Goal: Entertainment & Leisure: Consume media (video, audio)

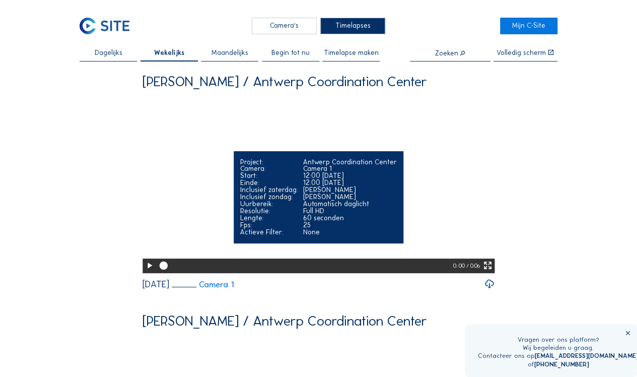
click at [297, 193] on div "Inclusief zaterdag:" at bounding box center [269, 189] width 58 height 7
click at [149, 271] on icon at bounding box center [149, 265] width 10 height 12
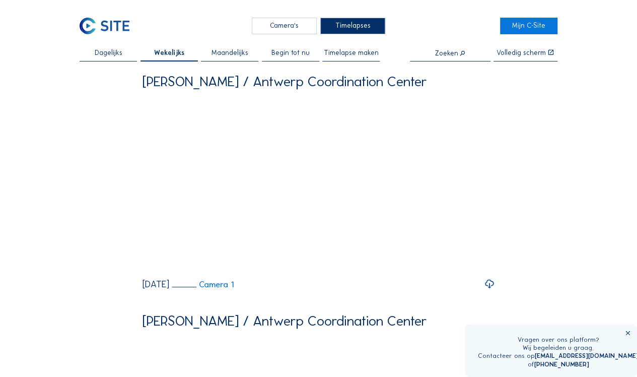
click at [109, 56] on span "Dagelijks" at bounding box center [109, 52] width 28 height 7
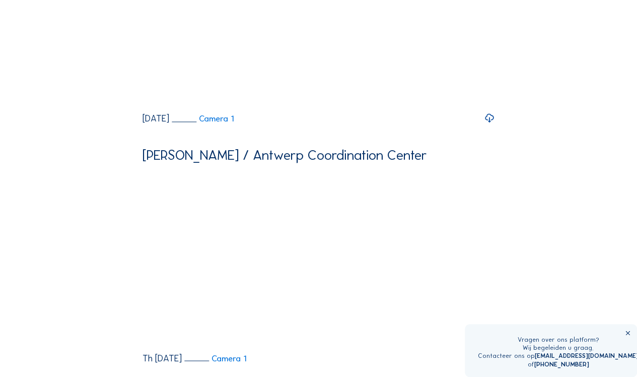
scroll to position [641, 0]
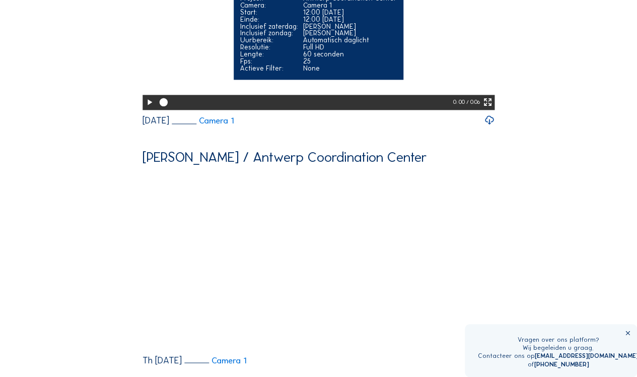
click at [436, 77] on video "Your browser does not support the video tag." at bounding box center [318, 20] width 352 height 176
click at [148, 108] on icon at bounding box center [149, 102] width 10 height 12
drag, startPoint x: 405, startPoint y: 172, endPoint x: 341, endPoint y: 175, distance: 64.5
click at [341, 109] on div at bounding box center [305, 102] width 297 height 15
click at [342, 107] on icon at bounding box center [347, 102] width 10 height 10
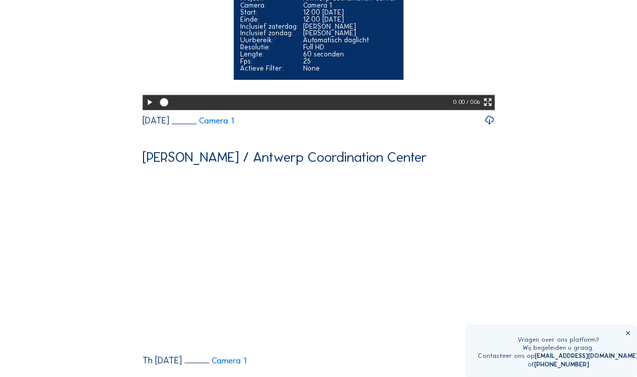
drag, startPoint x: 337, startPoint y: 175, endPoint x: 316, endPoint y: 174, distance: 21.2
click at [316, 109] on div at bounding box center [305, 102] width 297 height 15
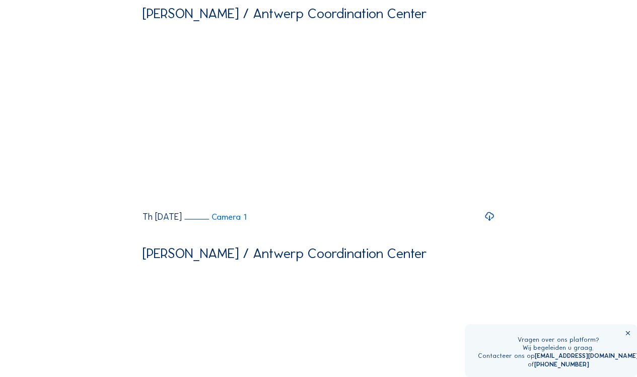
scroll to position [826, 0]
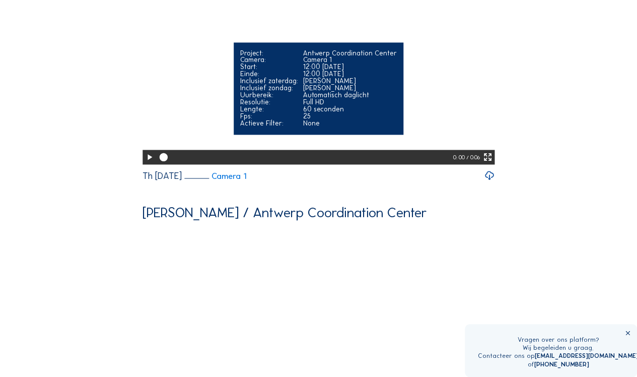
click at [295, 122] on video "Your browser does not support the video tag." at bounding box center [318, 75] width 352 height 176
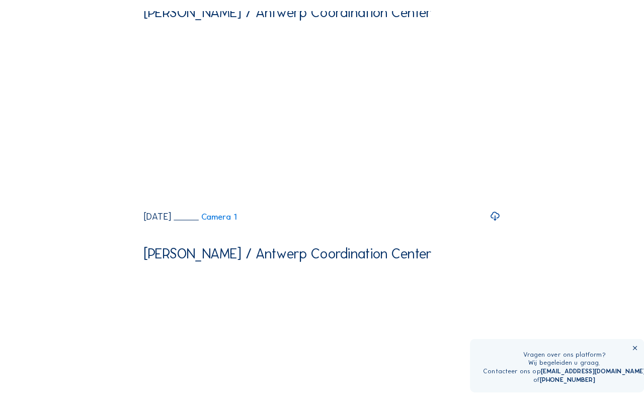
scroll to position [557, 0]
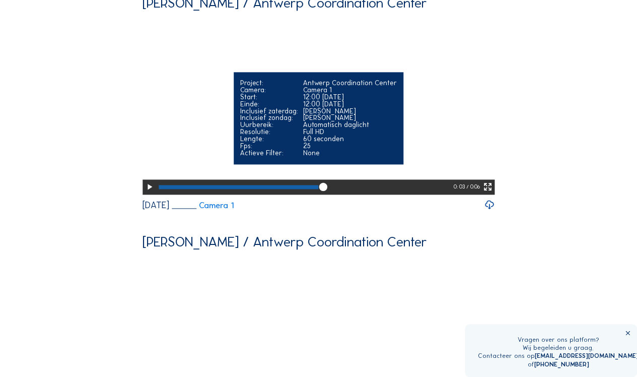
click at [146, 193] on icon at bounding box center [149, 187] width 10 height 12
click at [488, 193] on icon at bounding box center [488, 187] width 10 height 12
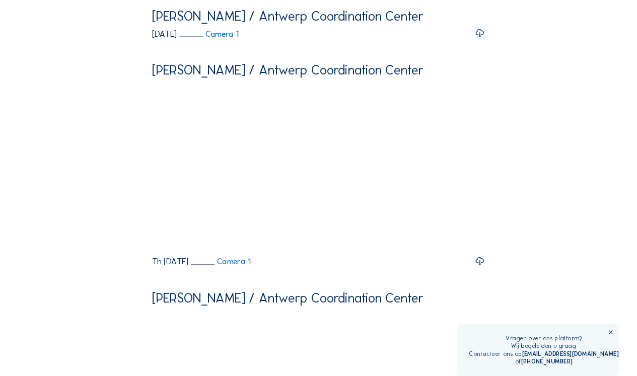
scroll to position [616, 0]
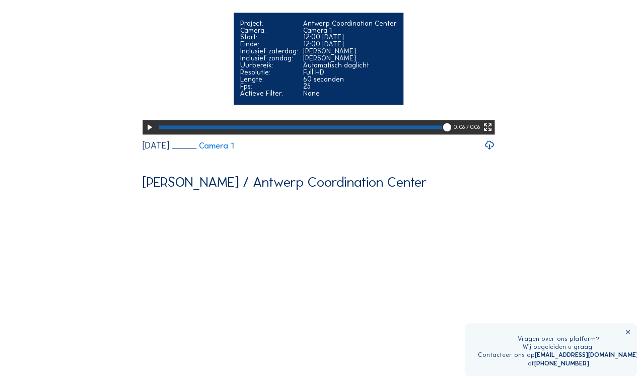
drag, startPoint x: 440, startPoint y: 194, endPoint x: 174, endPoint y: 196, distance: 265.8
click at [174, 134] on div at bounding box center [305, 127] width 297 height 15
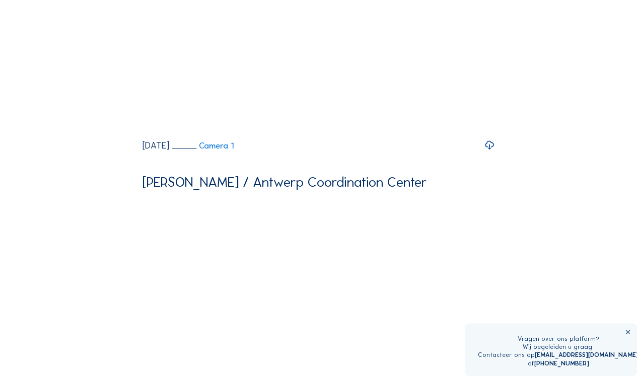
click at [323, 151] on div "[PERSON_NAME] / Antwerp Coordination Center Your browser does not support the v…" at bounding box center [318, 44] width 352 height 214
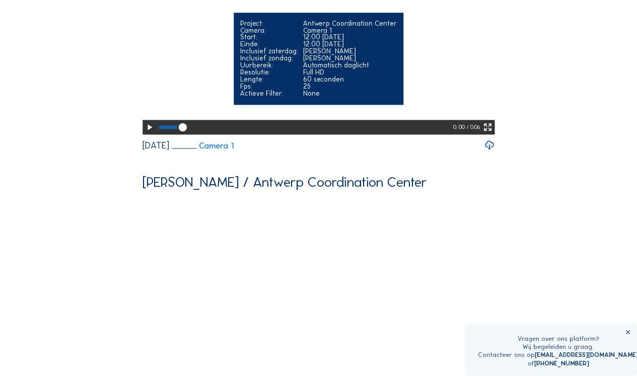
click at [301, 105] on div "Project: Antwerp Coordination Center Camera: Camera 1 Start: 12:00 [DATE] Einde…" at bounding box center [318, 59] width 169 height 92
click at [173, 122] on video "Your browser does not support the video tag." at bounding box center [318, 45] width 352 height 176
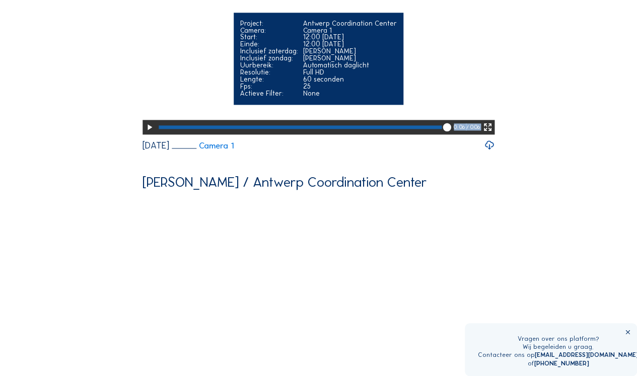
drag, startPoint x: 445, startPoint y: 195, endPoint x: 159, endPoint y: 194, distance: 286.0
click at [159, 134] on div at bounding box center [305, 127] width 297 height 15
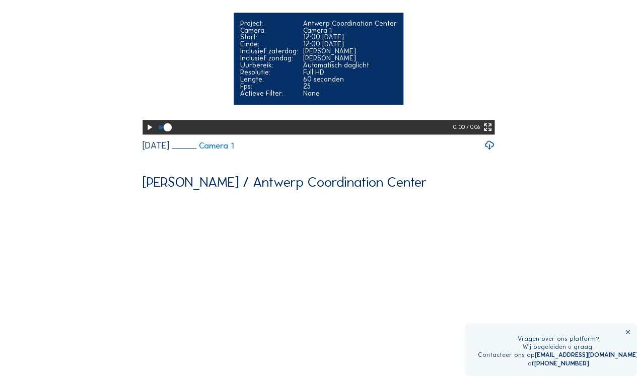
drag, startPoint x: 159, startPoint y: 194, endPoint x: 150, endPoint y: 196, distance: 9.4
click at [150, 133] on icon at bounding box center [149, 127] width 10 height 12
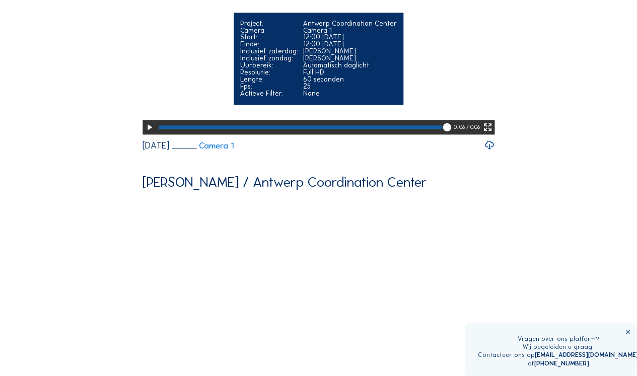
drag, startPoint x: 447, startPoint y: 197, endPoint x: 397, endPoint y: 193, distance: 49.5
click at [397, 134] on div at bounding box center [305, 127] width 297 height 15
click at [398, 132] on icon at bounding box center [403, 127] width 10 height 10
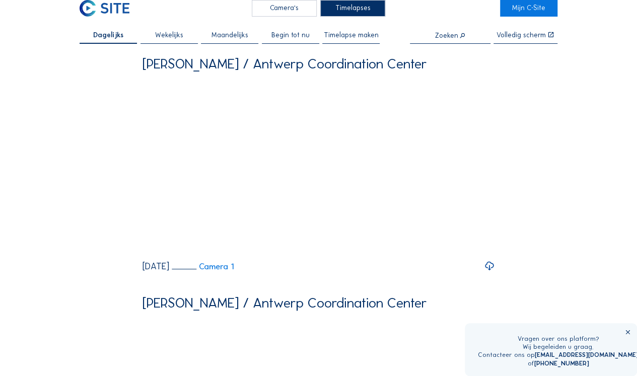
scroll to position [0, 0]
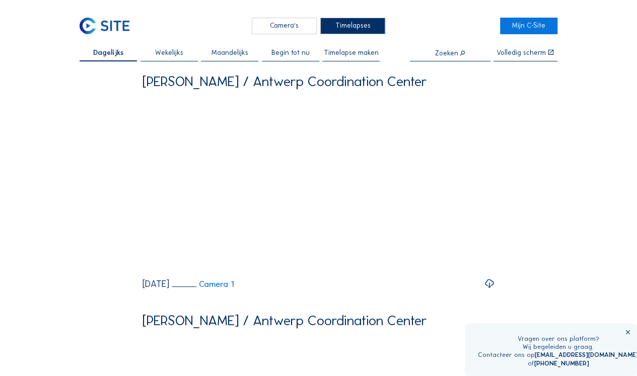
click at [281, 53] on span "Begin tot nu" at bounding box center [290, 52] width 38 height 7
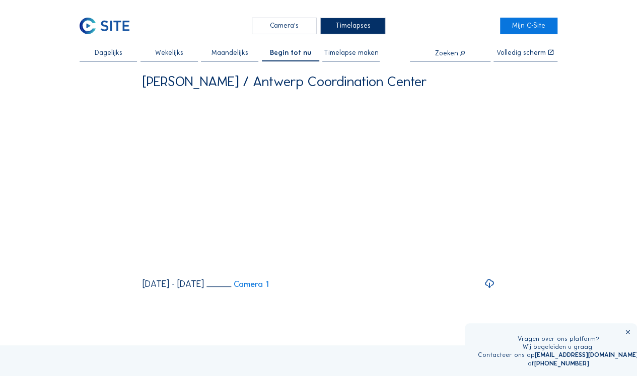
click at [114, 49] on span "Dagelijks" at bounding box center [109, 52] width 28 height 7
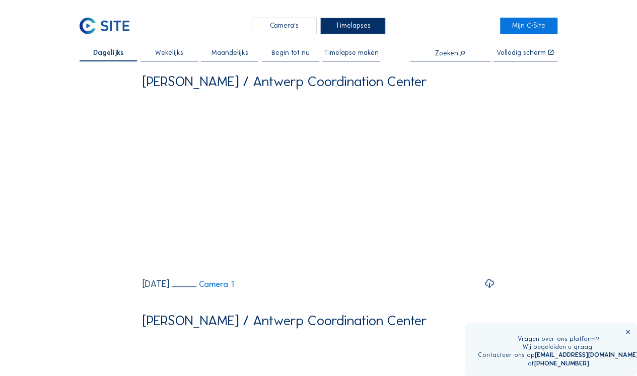
click at [296, 25] on div "Camera's" at bounding box center [284, 26] width 65 height 17
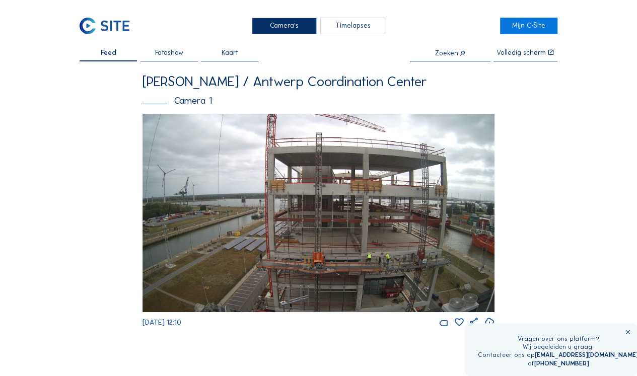
click at [358, 23] on div "Timelapses" at bounding box center [352, 26] width 65 height 17
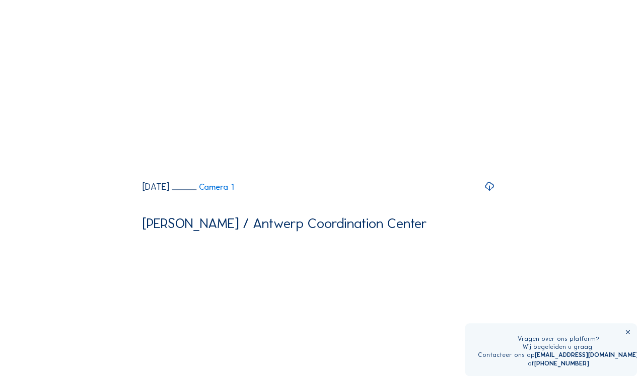
scroll to position [577, 0]
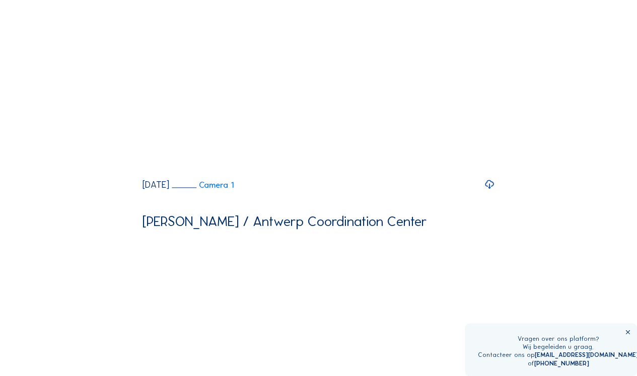
click at [488, 191] on icon at bounding box center [489, 184] width 11 height 13
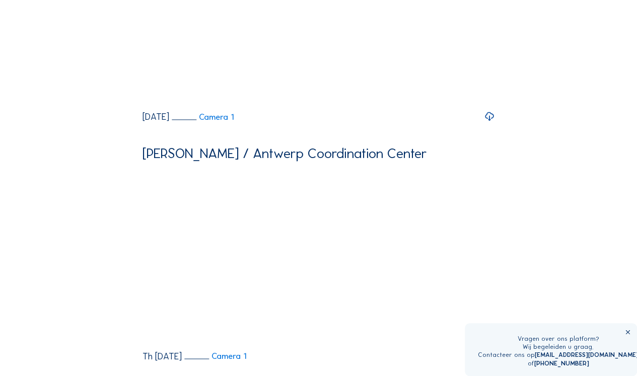
scroll to position [639, 0]
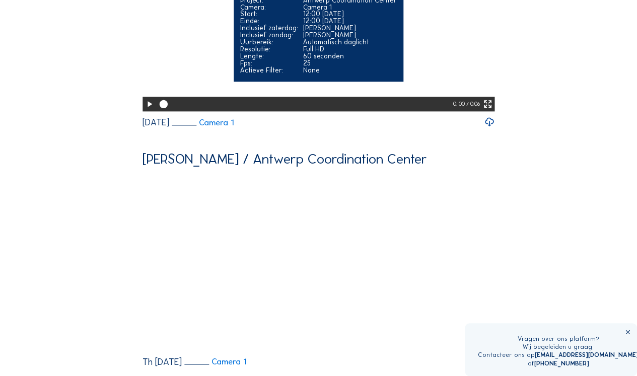
click at [149, 110] on icon at bounding box center [149, 104] width 10 height 12
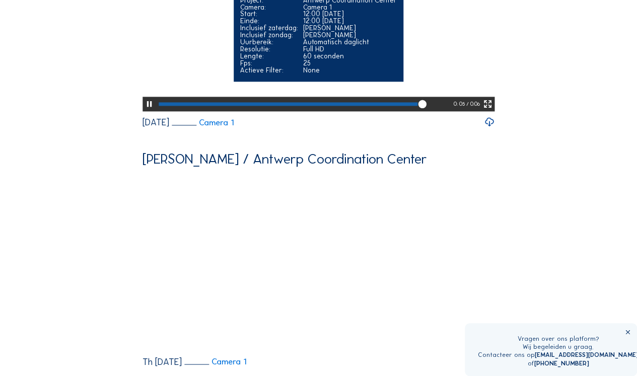
click at [372, 111] on div at bounding box center [305, 104] width 297 height 15
click at [331, 106] on div at bounding box center [300, 104] width 283 height 4
drag, startPoint x: 331, startPoint y: 174, endPoint x: 302, endPoint y: 177, distance: 29.3
click at [302, 111] on div at bounding box center [305, 104] width 297 height 15
click at [304, 109] on icon at bounding box center [309, 104] width 10 height 10
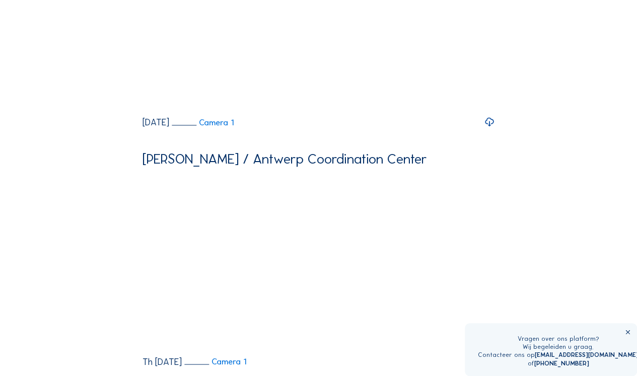
click at [377, 204] on div "[PERSON_NAME] / Antwerp Coordination Center Your browser does not support the v…" at bounding box center [318, 139] width 352 height 1409
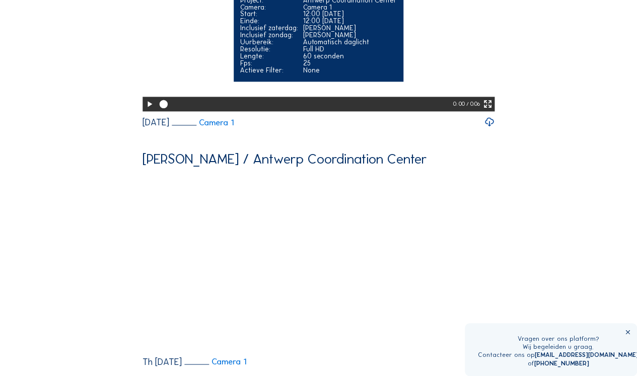
click at [293, 39] on div "Inclusief zondag:" at bounding box center [269, 35] width 58 height 7
click at [184, 103] on video "Your browser does not support the video tag." at bounding box center [318, 22] width 352 height 176
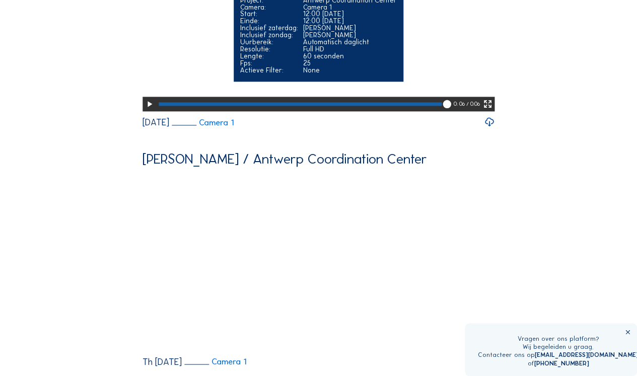
click at [452, 94] on video "Your browser does not support the video tag." at bounding box center [318, 22] width 352 height 176
click at [328, 106] on div at bounding box center [300, 104] width 283 height 4
drag, startPoint x: 328, startPoint y: 175, endPoint x: 338, endPoint y: 176, distance: 10.1
click at [338, 111] on div at bounding box center [305, 104] width 297 height 15
drag, startPoint x: 346, startPoint y: 175, endPoint x: 352, endPoint y: 176, distance: 6.1
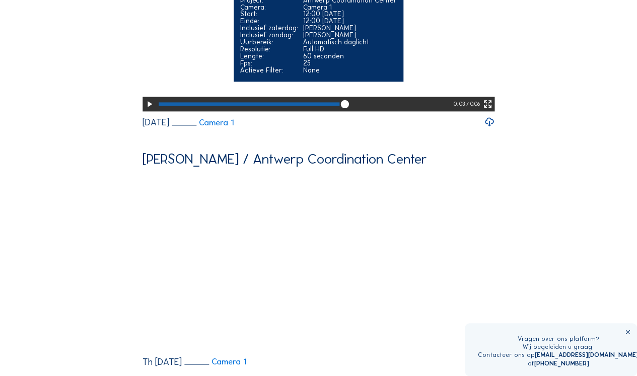
click at [352, 111] on div at bounding box center [305, 104] width 297 height 15
drag, startPoint x: 352, startPoint y: 176, endPoint x: 361, endPoint y: 178, distance: 9.3
click at [361, 109] on icon at bounding box center [358, 104] width 10 height 10
click at [365, 111] on div at bounding box center [305, 104] width 297 height 15
drag, startPoint x: 365, startPoint y: 175, endPoint x: 382, endPoint y: 174, distance: 16.6
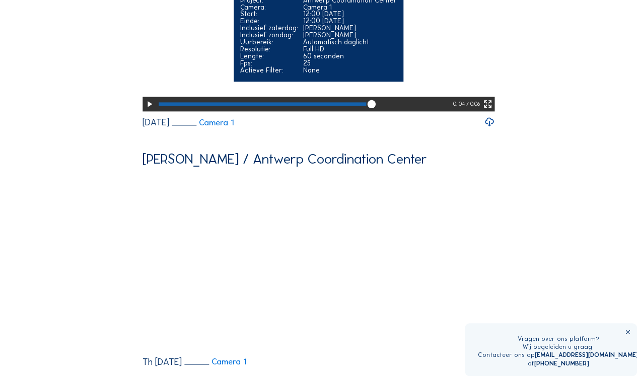
click at [382, 111] on div at bounding box center [305, 104] width 297 height 15
click at [382, 109] on icon at bounding box center [387, 104] width 10 height 10
click at [387, 111] on div at bounding box center [305, 104] width 297 height 15
click at [395, 109] on icon at bounding box center [393, 104] width 10 height 10
click at [395, 111] on div at bounding box center [305, 104] width 297 height 15
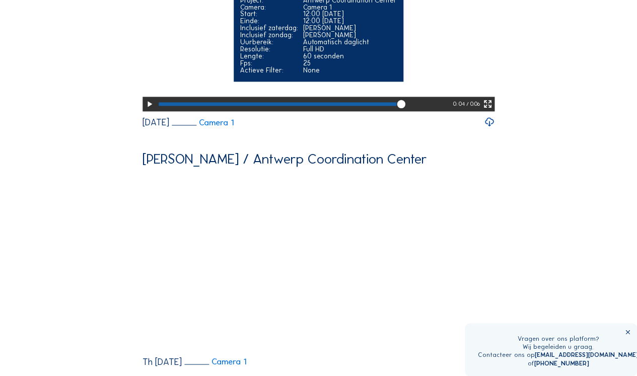
click at [409, 111] on div at bounding box center [305, 104] width 297 height 15
click at [417, 109] on icon at bounding box center [414, 104] width 10 height 10
click at [423, 111] on div at bounding box center [305, 104] width 297 height 15
click at [436, 111] on div at bounding box center [305, 104] width 297 height 15
click at [446, 111] on div at bounding box center [305, 104] width 297 height 15
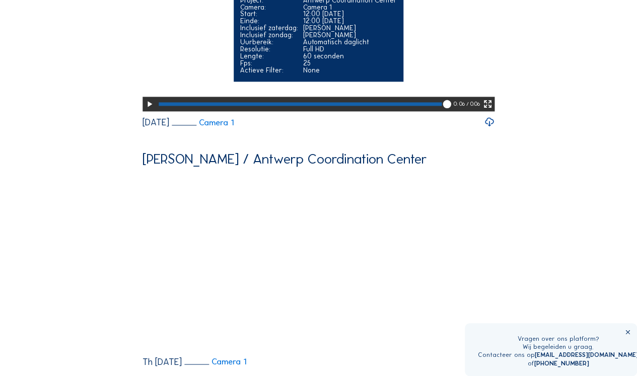
click at [330, 106] on div at bounding box center [300, 104] width 283 height 4
click at [150, 110] on icon at bounding box center [149, 104] width 10 height 12
click at [233, 111] on div at bounding box center [305, 104] width 297 height 15
click at [149, 110] on icon at bounding box center [149, 104] width 10 height 12
click at [177, 110] on video "Your browser does not support the video tag." at bounding box center [318, 22] width 352 height 176
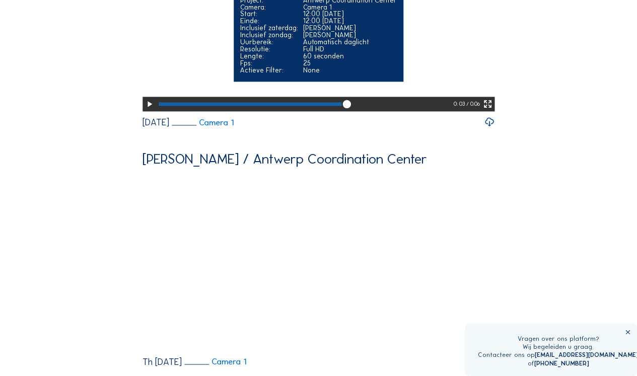
click at [177, 110] on video "Your browser does not support the video tag." at bounding box center [318, 22] width 352 height 176
click at [490, 110] on icon at bounding box center [488, 104] width 10 height 12
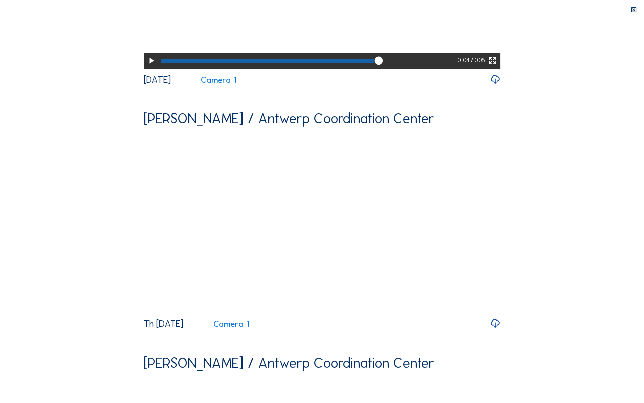
click at [374, 63] on div at bounding box center [267, 61] width 213 height 4
